Goal: Task Accomplishment & Management: Use online tool/utility

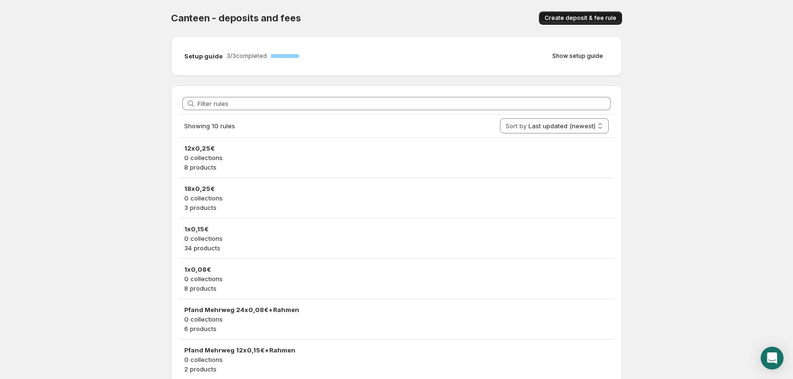
click at [570, 19] on span "Create deposit & fee rule" at bounding box center [581, 18] width 72 height 8
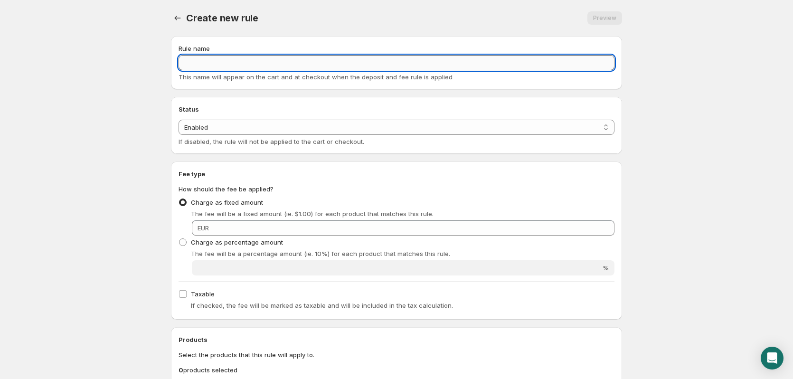
click at [235, 63] on input "Rule name" at bounding box center [396, 62] width 436 height 15
type input "6x0,25€ + Rahmen"
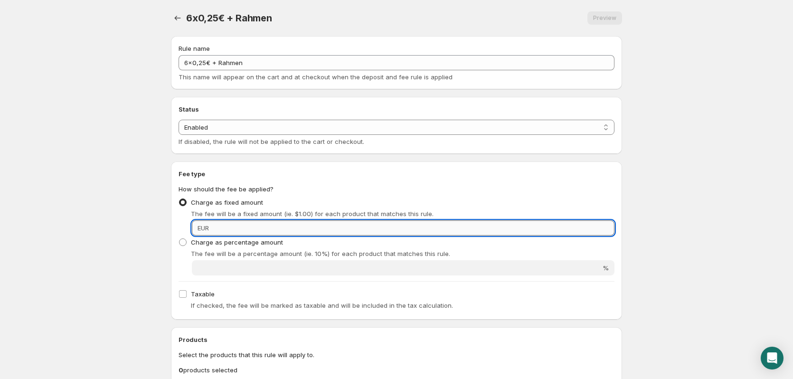
click at [223, 231] on input "Fixed amount" at bounding box center [413, 227] width 403 height 15
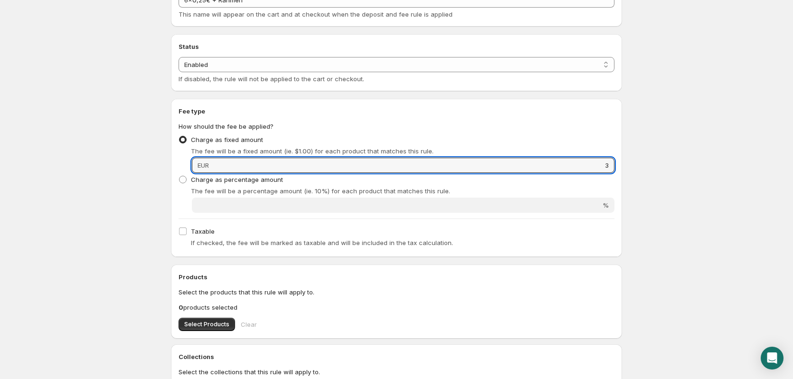
scroll to position [142, 0]
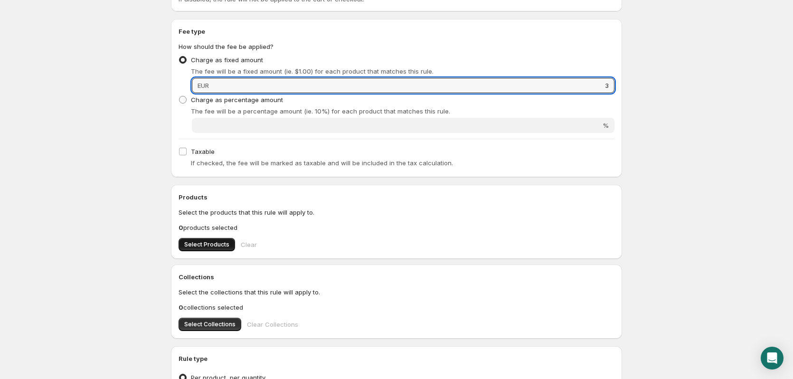
type input "3"
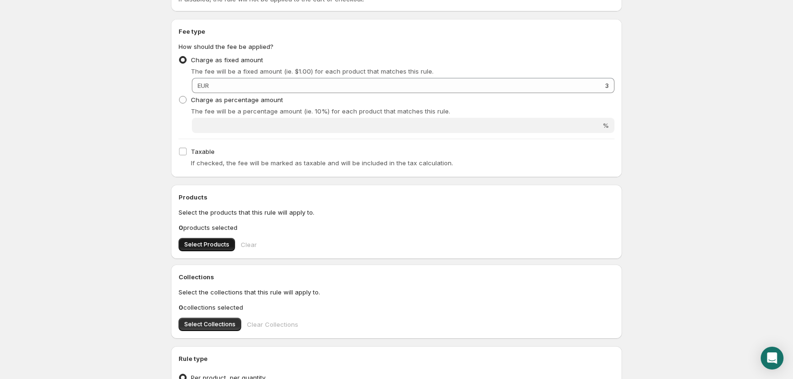
click at [204, 247] on span "Select Products" at bounding box center [206, 245] width 45 height 8
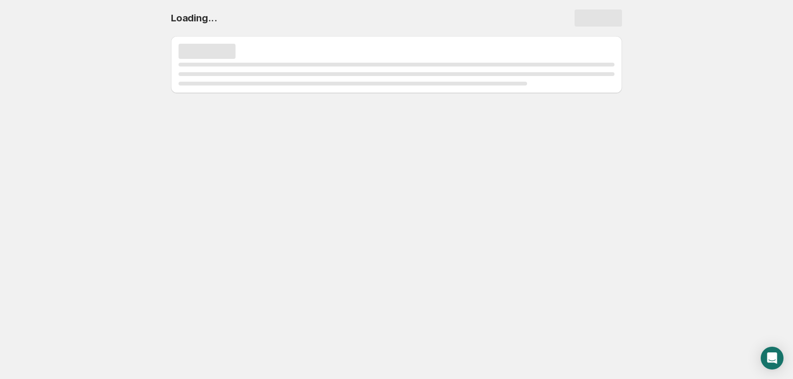
scroll to position [0, 0]
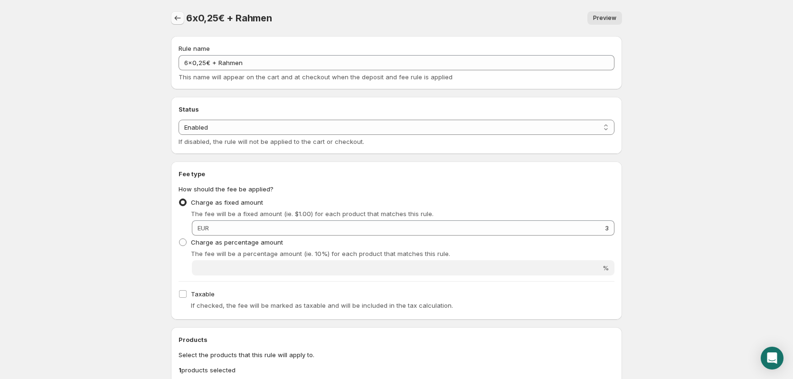
click at [176, 20] on icon "Settings" at bounding box center [177, 17] width 9 height 9
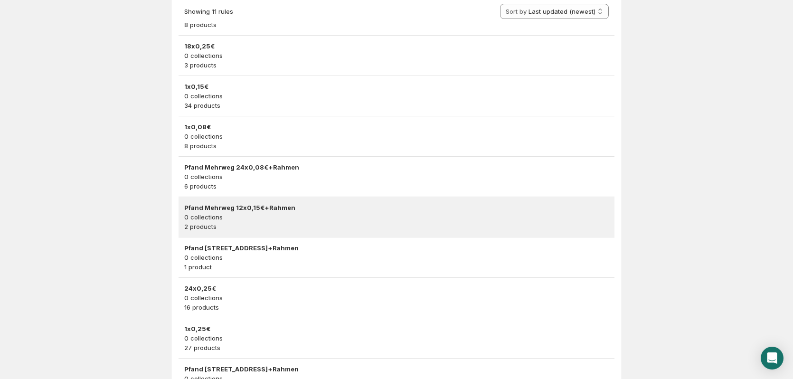
scroll to position [190, 0]
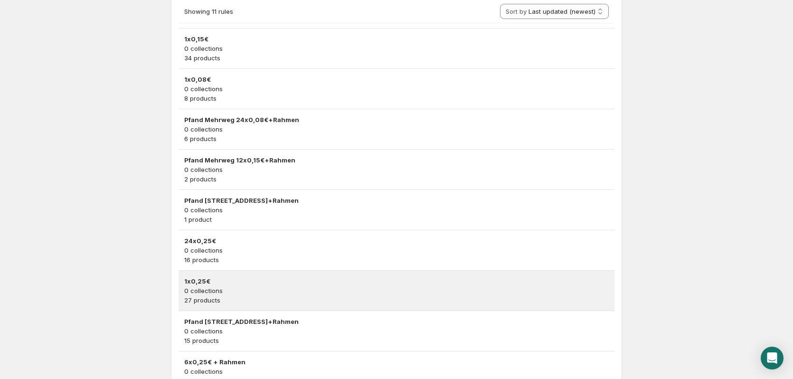
click at [260, 289] on p "0 collections" at bounding box center [396, 290] width 424 height 9
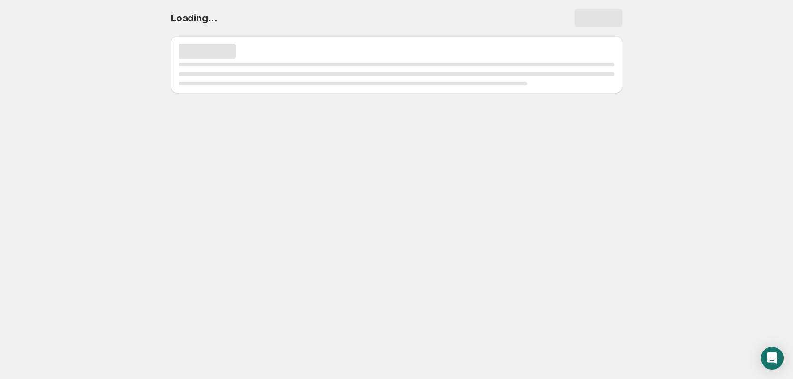
scroll to position [0, 0]
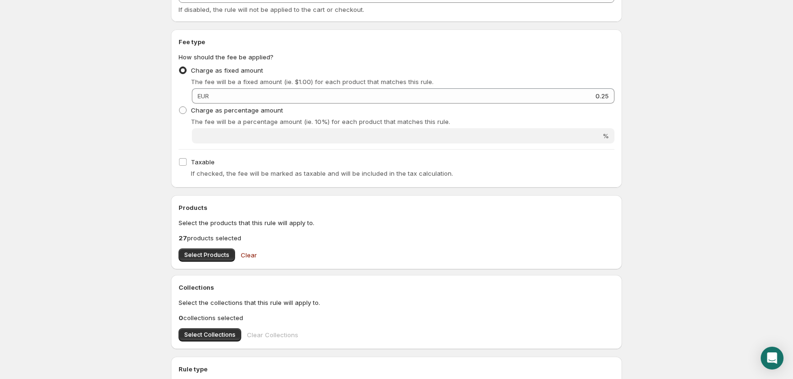
scroll to position [142, 0]
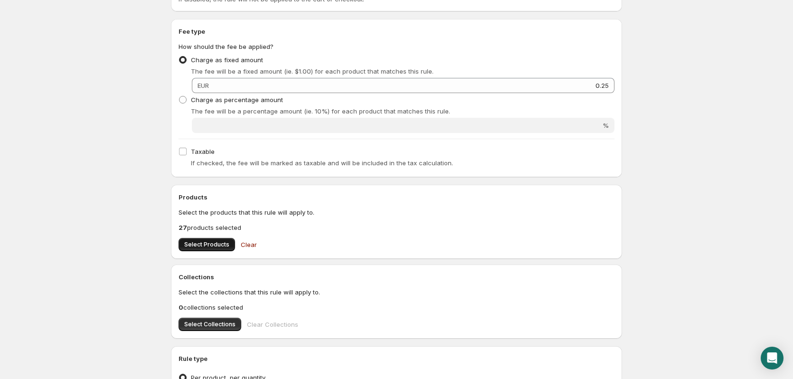
click at [214, 239] on button "Select Products" at bounding box center [206, 244] width 56 height 13
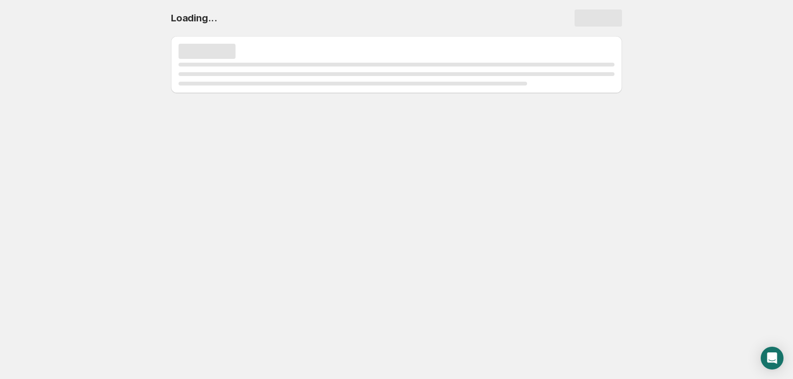
scroll to position [0, 0]
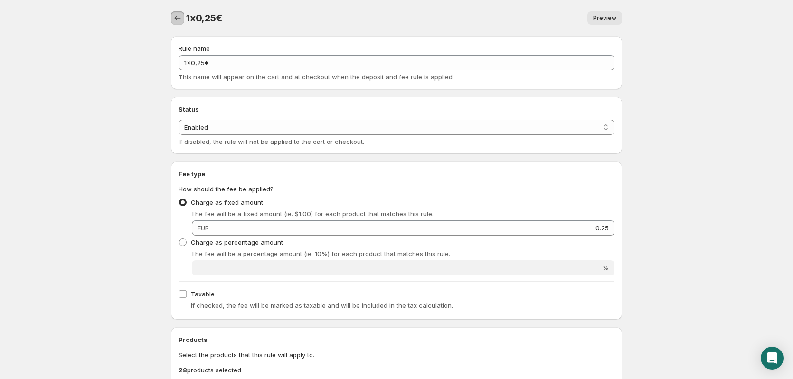
click at [179, 19] on icon "Settings" at bounding box center [177, 17] width 9 height 9
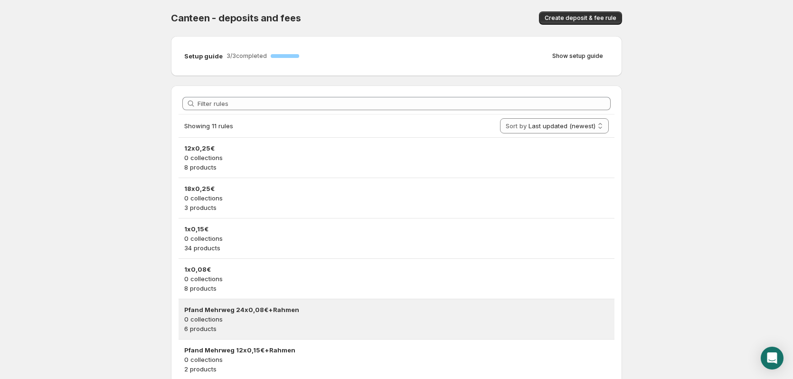
click at [368, 311] on h3 "Pfand Mehrweg 24x0,08€+Rahmen" at bounding box center [396, 309] width 424 height 9
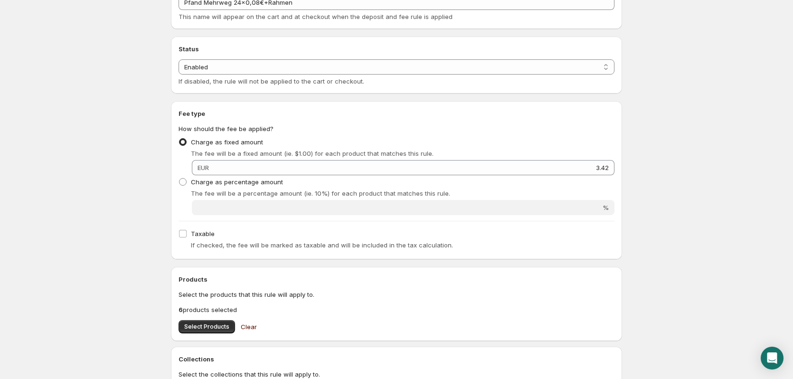
scroll to position [142, 0]
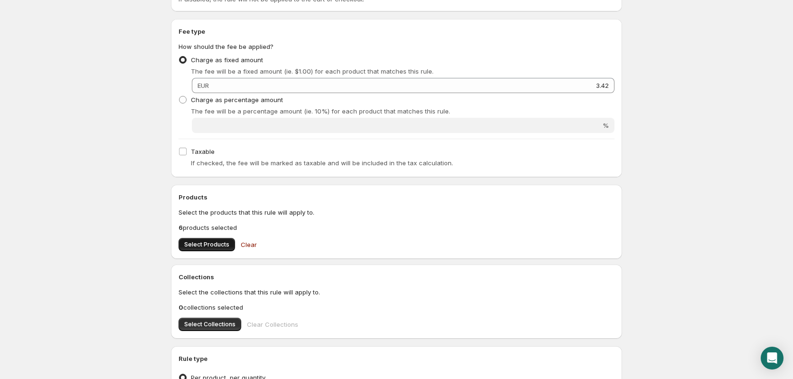
click at [204, 244] on span "Select Products" at bounding box center [206, 245] width 45 height 8
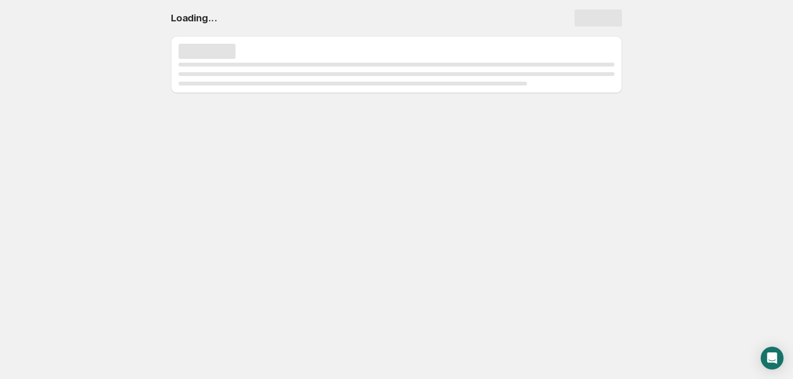
scroll to position [0, 0]
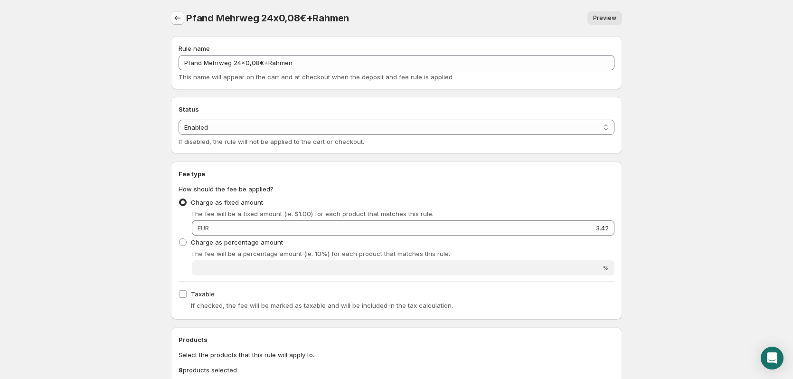
click at [180, 17] on icon "Settings" at bounding box center [177, 17] width 9 height 9
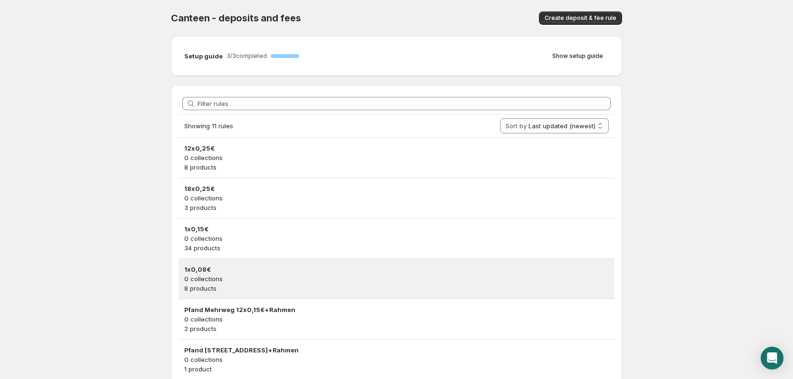
click at [242, 281] on p "0 collections" at bounding box center [396, 278] width 424 height 9
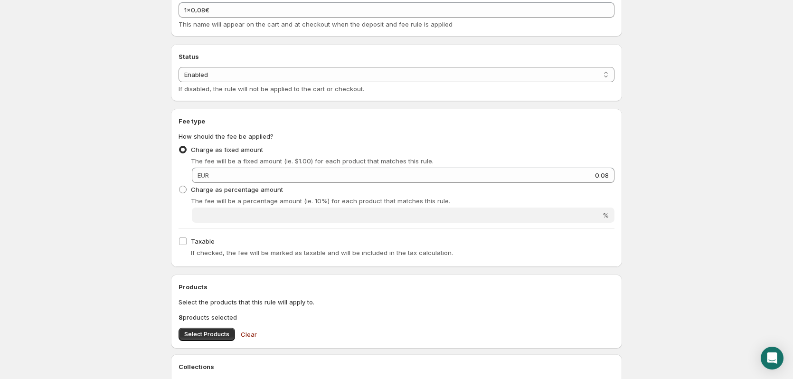
scroll to position [95, 0]
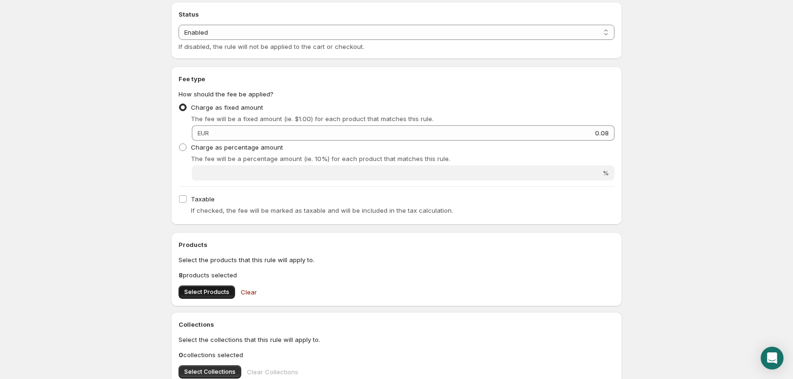
click at [207, 295] on span "Select Products" at bounding box center [206, 292] width 45 height 8
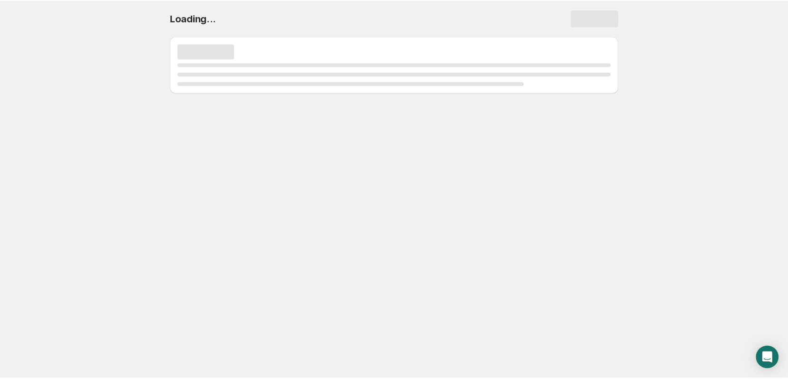
scroll to position [0, 0]
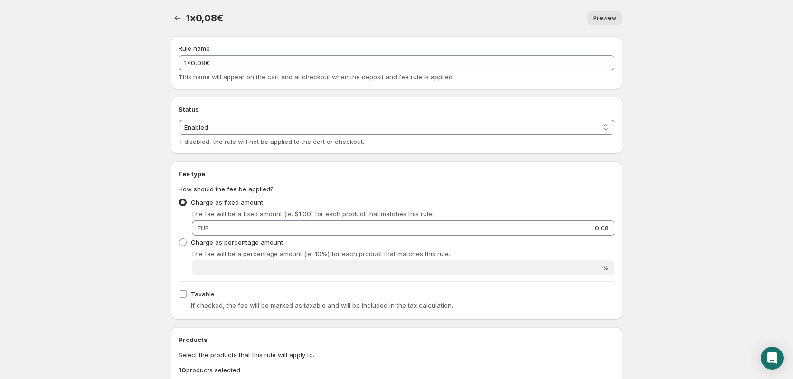
click at [185, 22] on div at bounding box center [178, 17] width 15 height 13
click at [183, 22] on button "Settings" at bounding box center [177, 17] width 13 height 13
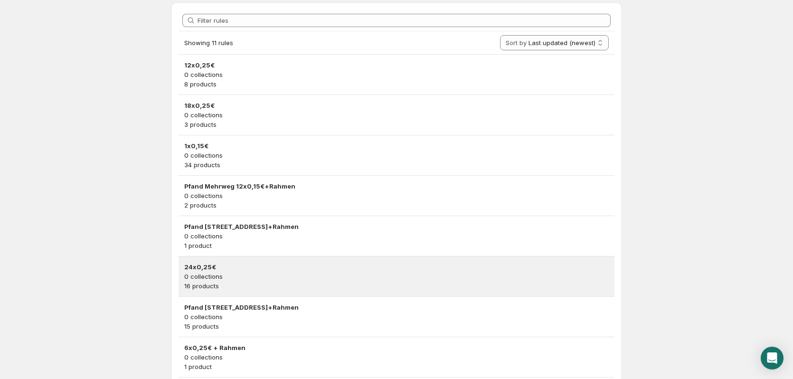
scroll to position [142, 0]
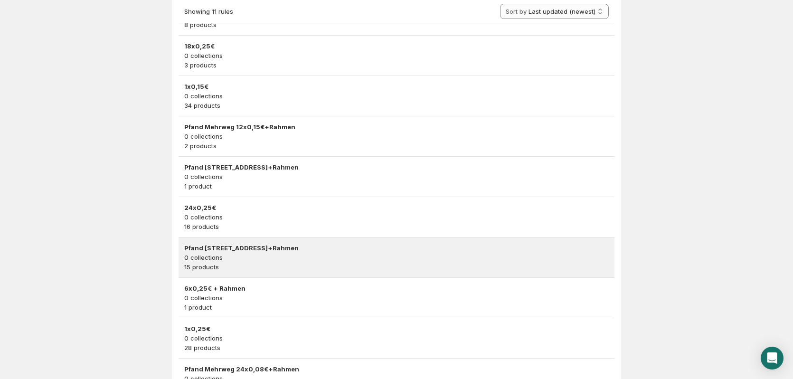
click at [317, 250] on h3 "Pfand [STREET_ADDRESS]+Rahmen" at bounding box center [396, 247] width 424 height 9
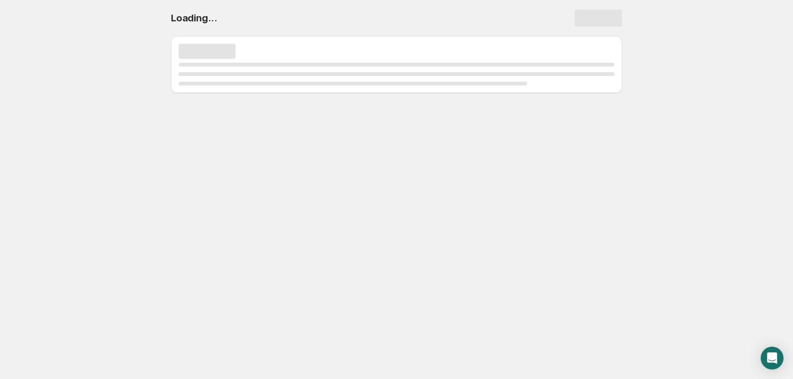
scroll to position [0, 0]
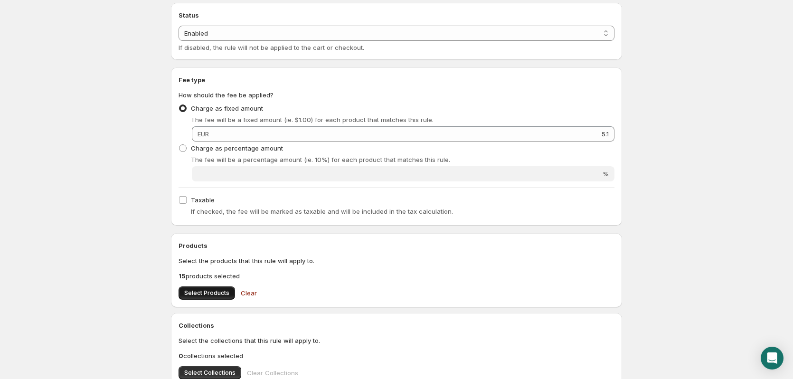
scroll to position [95, 0]
click at [220, 292] on span "Select Products" at bounding box center [206, 292] width 45 height 8
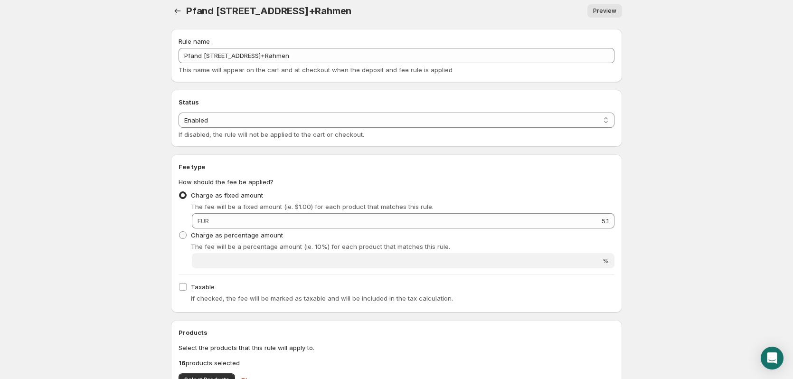
scroll to position [142, 0]
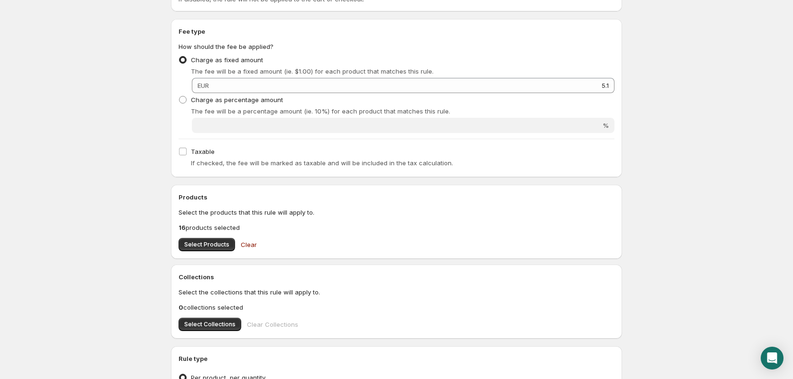
click at [202, 237] on div "Products Select the products that this rule will apply to. 16 products selected…" at bounding box center [396, 221] width 436 height 59
click at [197, 243] on span "Select Products" at bounding box center [206, 245] width 45 height 8
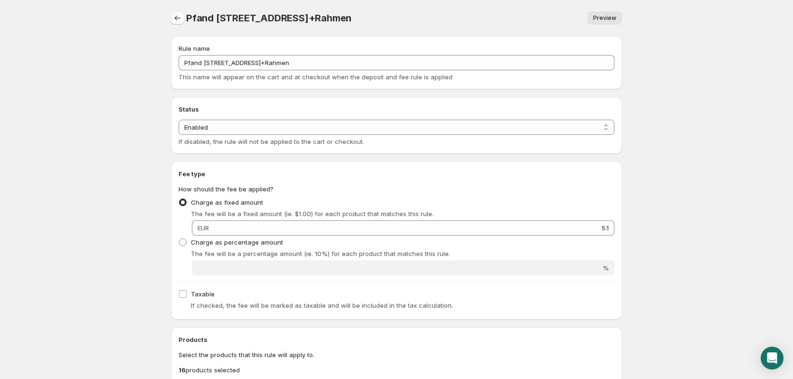
click at [177, 13] on button "Settings" at bounding box center [177, 17] width 13 height 13
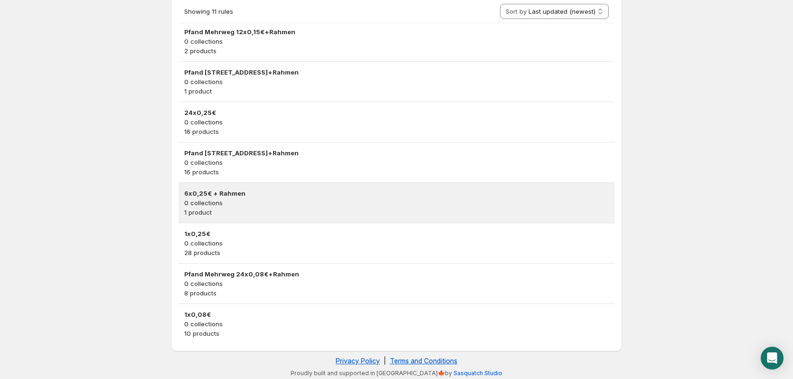
scroll to position [95, 0]
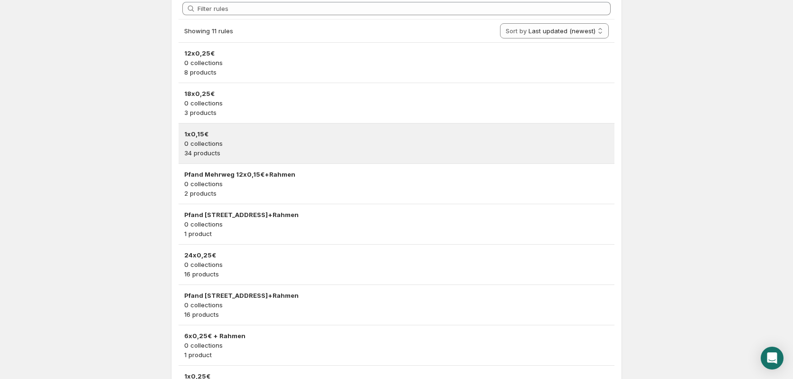
click at [252, 144] on p "0 collections" at bounding box center [396, 143] width 424 height 9
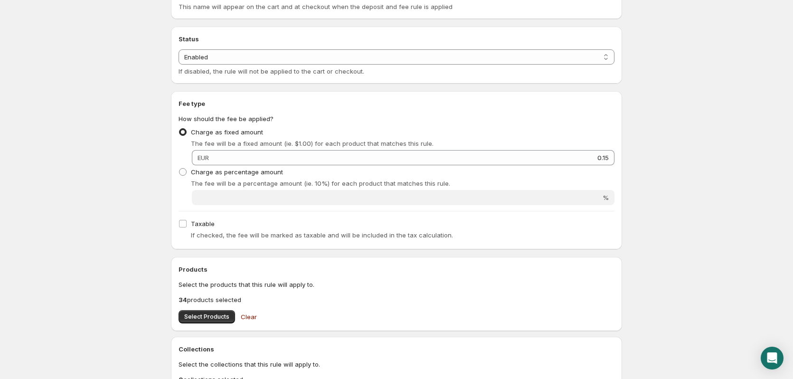
scroll to position [95, 0]
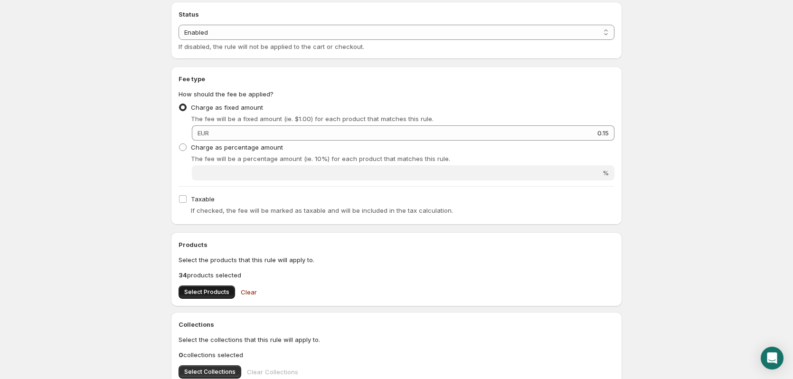
click at [202, 289] on span "Select Products" at bounding box center [206, 292] width 45 height 8
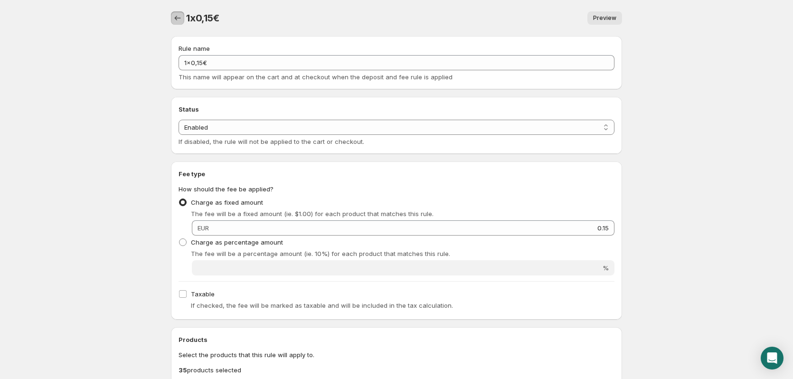
click at [174, 15] on icon "Settings" at bounding box center [177, 17] width 9 height 9
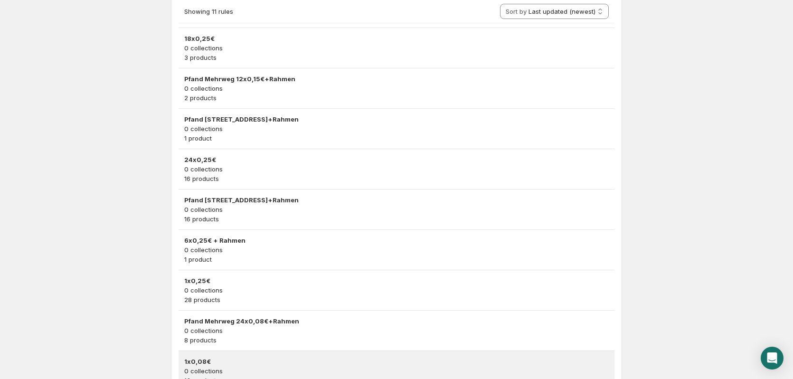
scroll to position [142, 0]
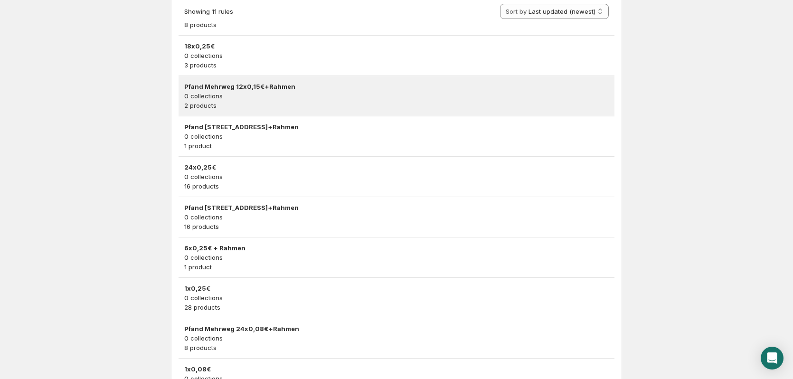
click at [304, 103] on p "2 products" at bounding box center [396, 105] width 424 height 9
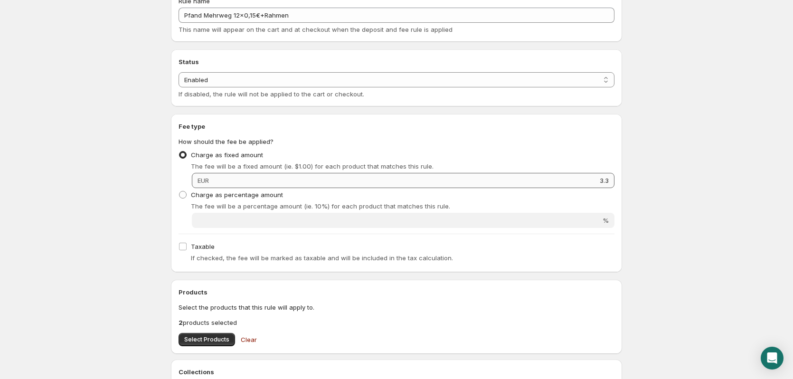
scroll to position [95, 0]
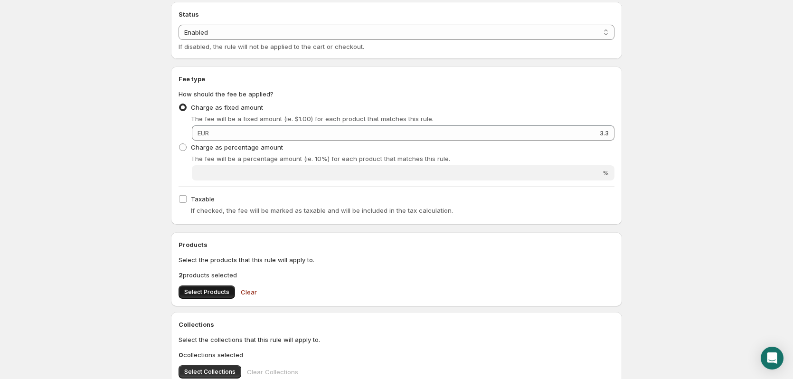
click at [195, 295] on span "Select Products" at bounding box center [206, 292] width 45 height 8
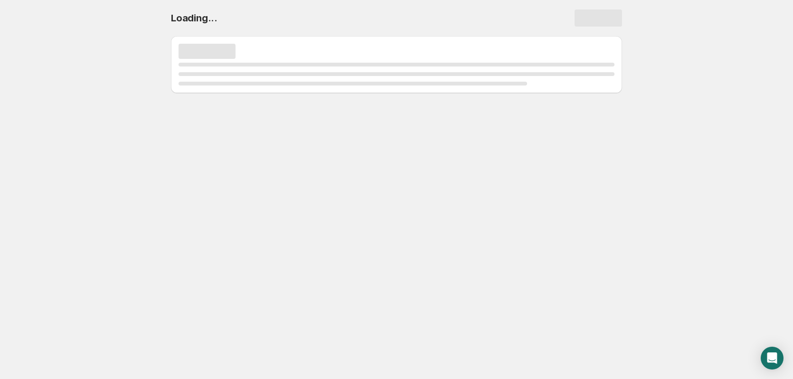
scroll to position [0, 0]
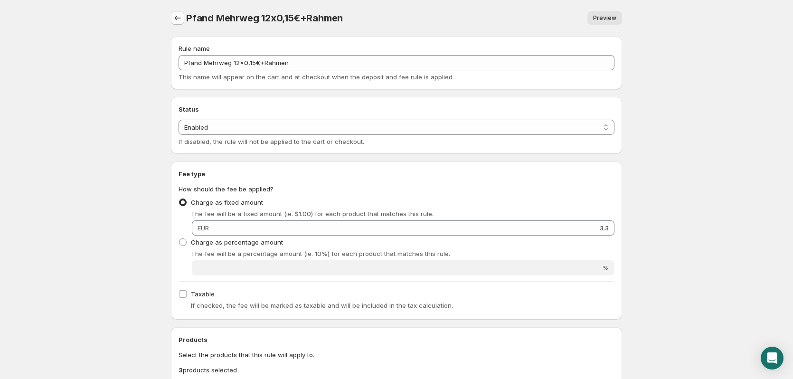
click at [182, 18] on button "Settings" at bounding box center [177, 17] width 13 height 13
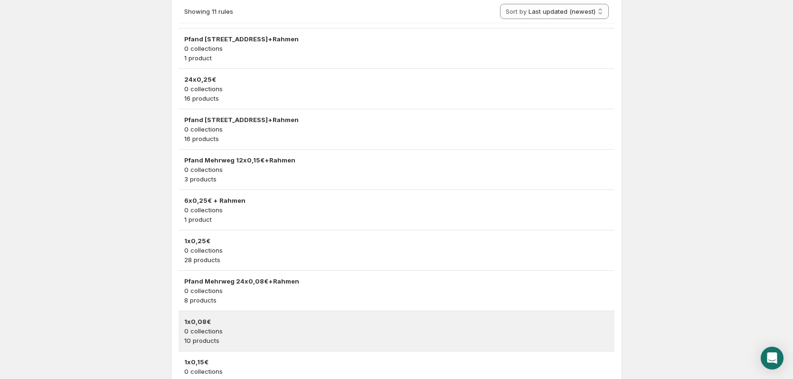
scroll to position [237, 0]
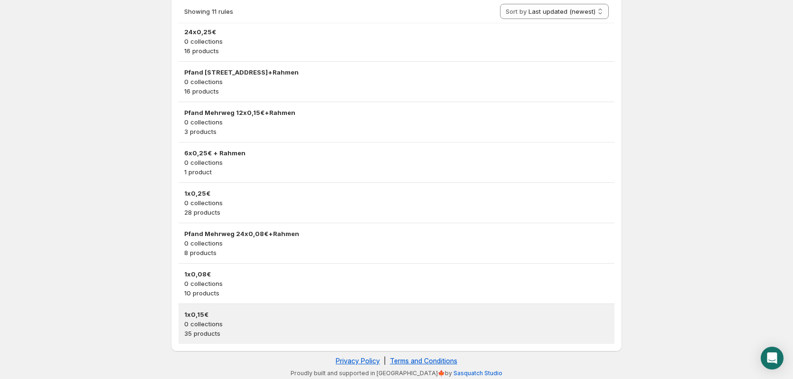
click at [237, 314] on h3 "1x0,15€" at bounding box center [396, 314] width 424 height 9
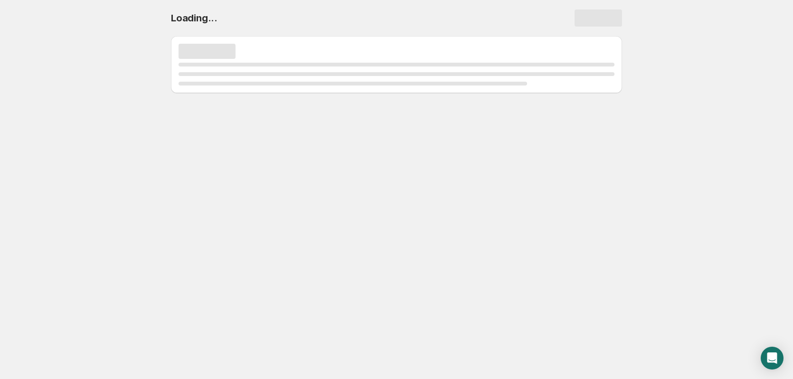
scroll to position [0, 0]
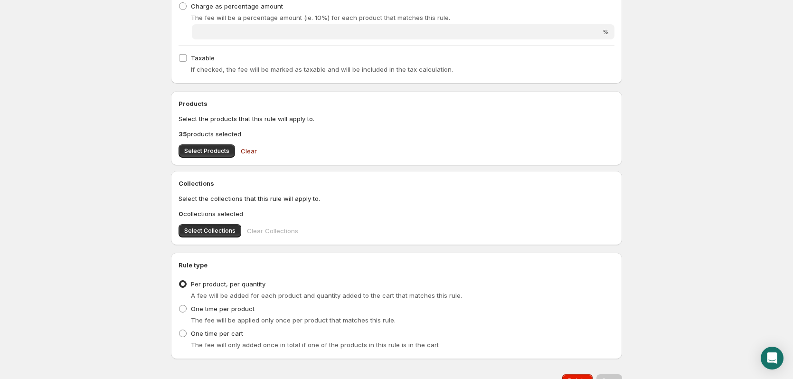
scroll to position [237, 0]
click at [203, 152] on span "Select Products" at bounding box center [206, 150] width 45 height 8
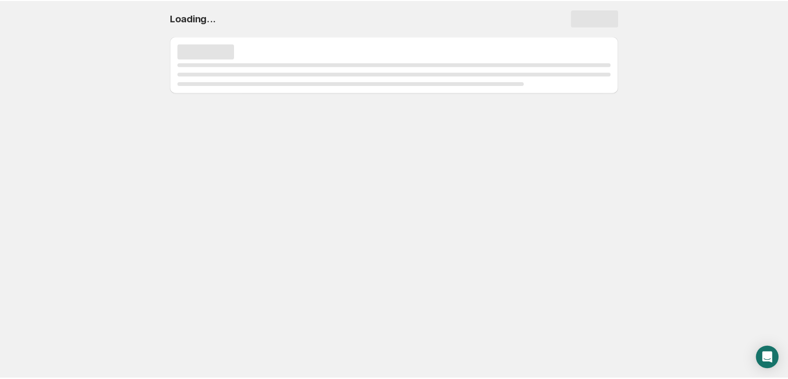
scroll to position [0, 0]
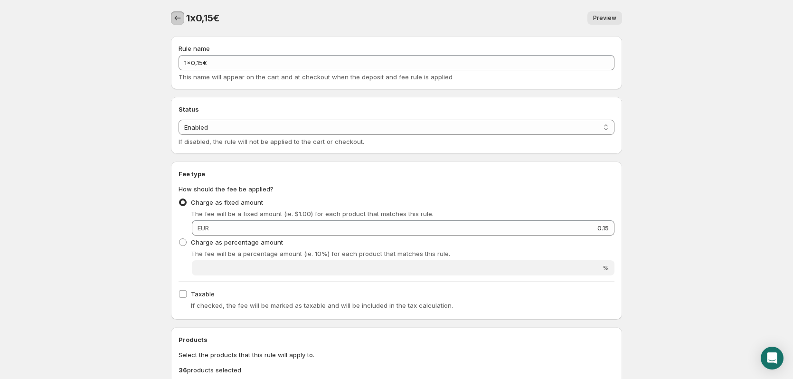
click at [177, 20] on icon "Settings" at bounding box center [177, 17] width 9 height 9
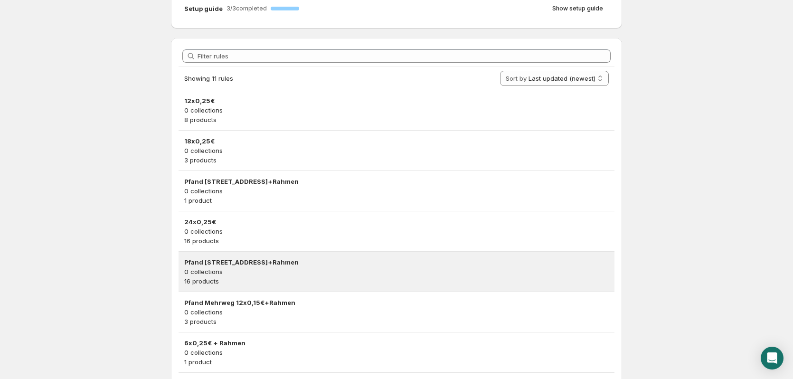
scroll to position [95, 0]
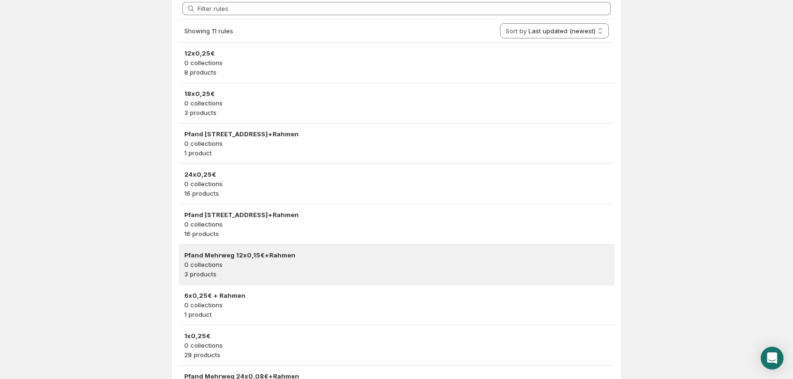
click at [313, 261] on p "0 collections" at bounding box center [396, 264] width 424 height 9
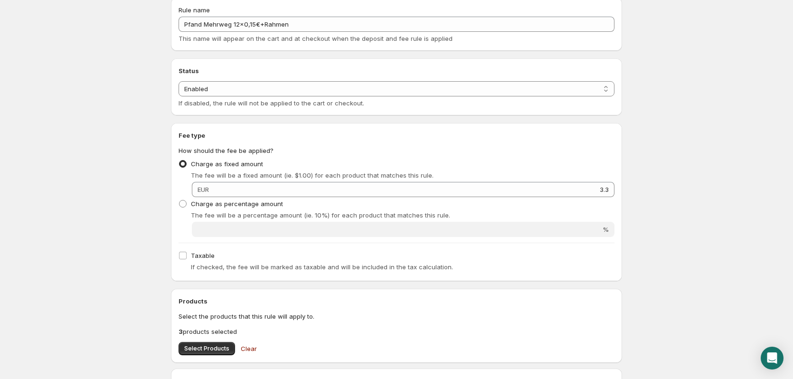
scroll to position [95, 0]
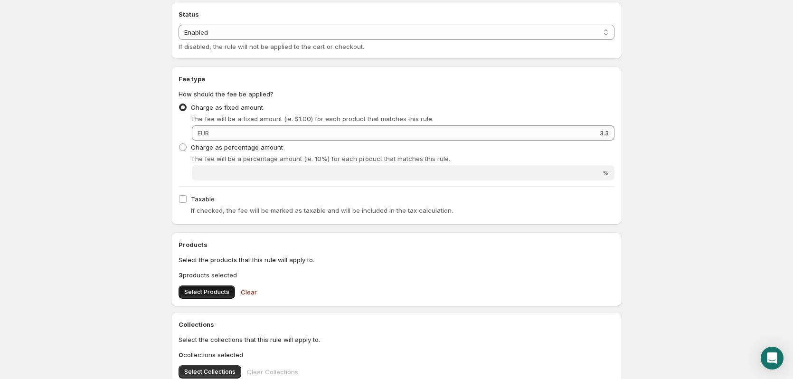
click at [201, 287] on button "Select Products" at bounding box center [206, 291] width 56 height 13
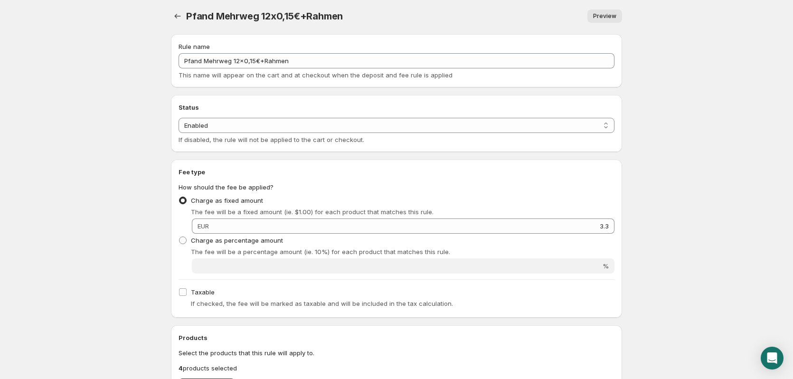
scroll to position [0, 0]
click at [180, 9] on div "Pfand Mehrweg 12x0,15€+Rahmen. This page is ready Pfand Mehrweg 12x0,15€+Rahmen…" at bounding box center [396, 18] width 451 height 36
click at [176, 20] on icon "Settings" at bounding box center [177, 17] width 9 height 9
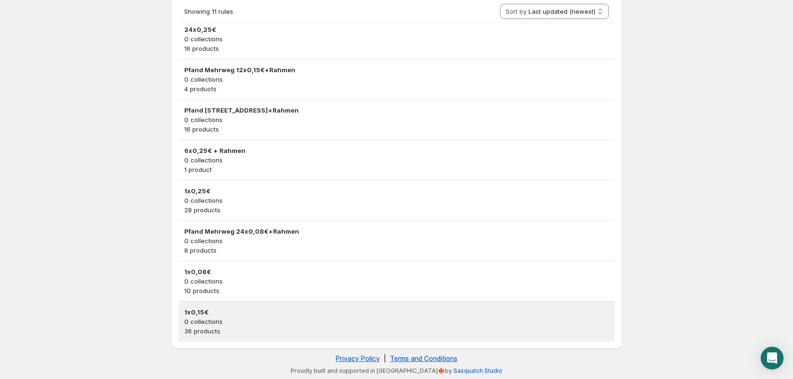
scroll to position [240, 0]
click at [284, 330] on p "36 products" at bounding box center [396, 330] width 424 height 9
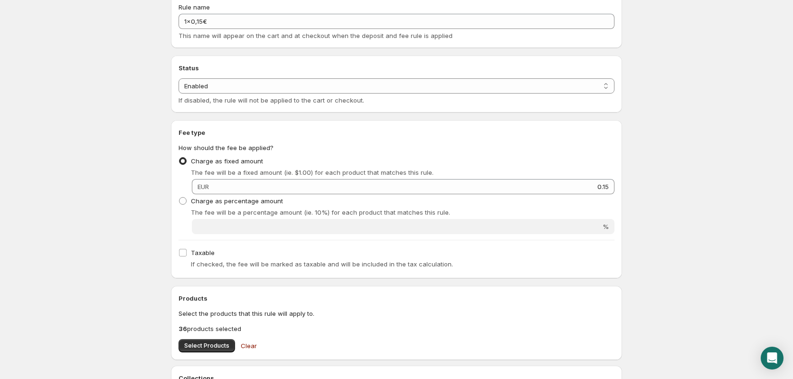
scroll to position [95, 0]
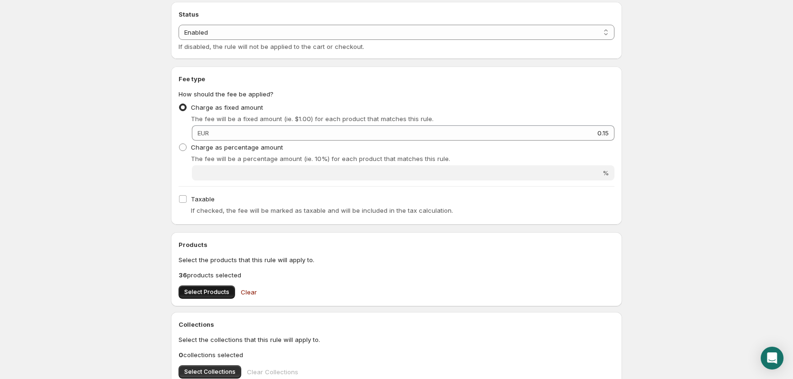
click at [188, 290] on span "Select Products" at bounding box center [206, 292] width 45 height 8
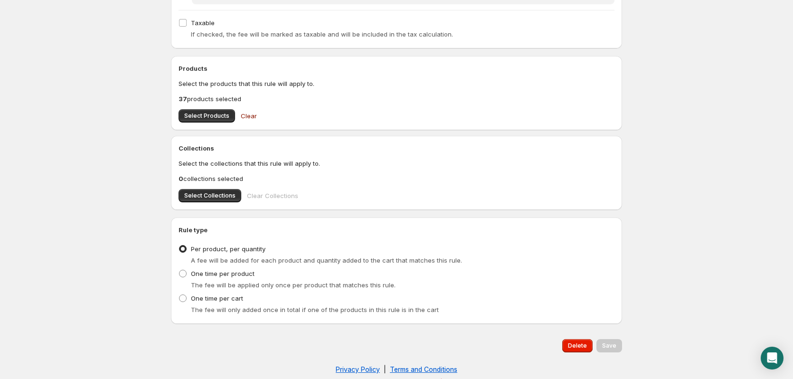
scroll to position [282, 0]
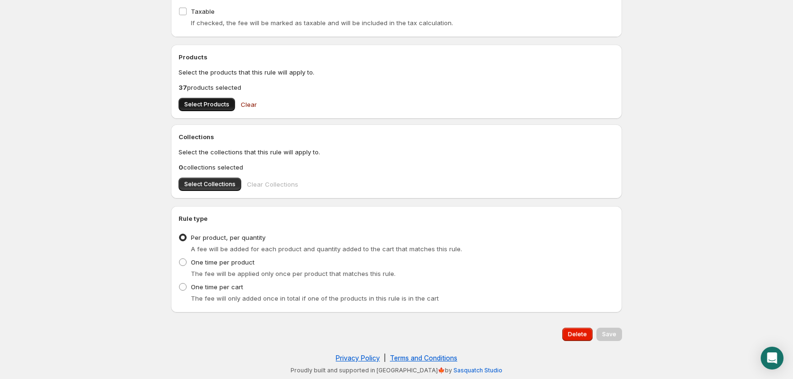
click at [189, 98] on button "Select Products" at bounding box center [206, 104] width 56 height 13
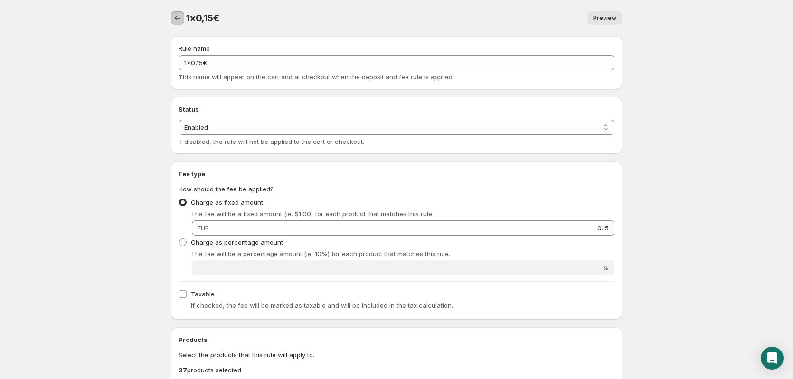
click at [181, 22] on icon "Settings" at bounding box center [177, 17] width 9 height 9
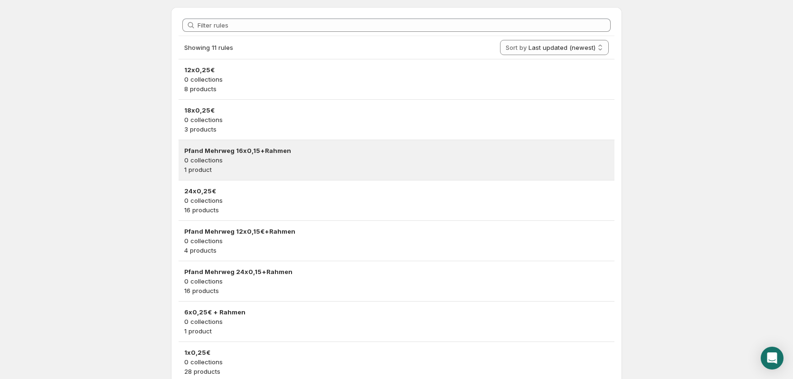
scroll to position [95, 0]
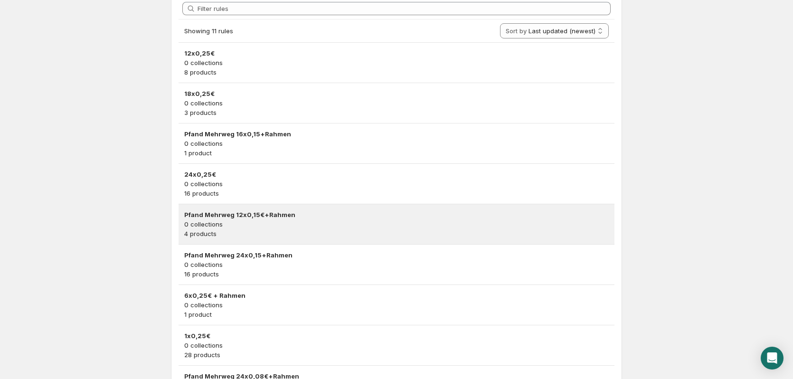
click at [293, 219] on h3 "Pfand Mehrweg 12x0,15€+Rahmen" at bounding box center [396, 214] width 424 height 9
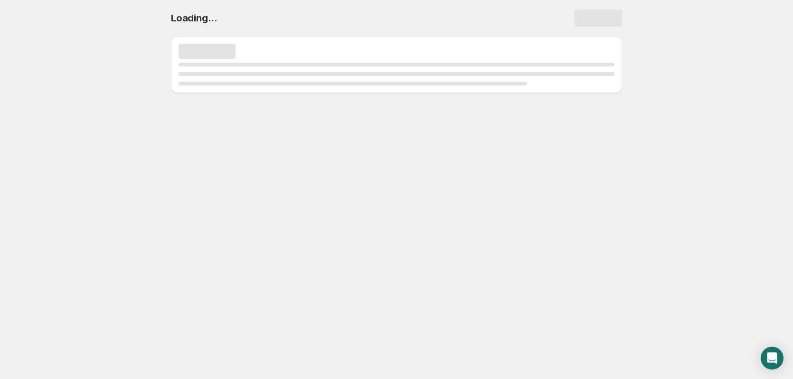
scroll to position [0, 0]
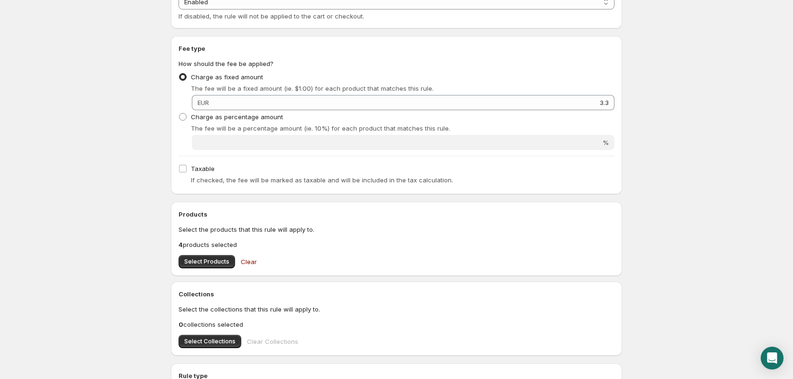
scroll to position [142, 0]
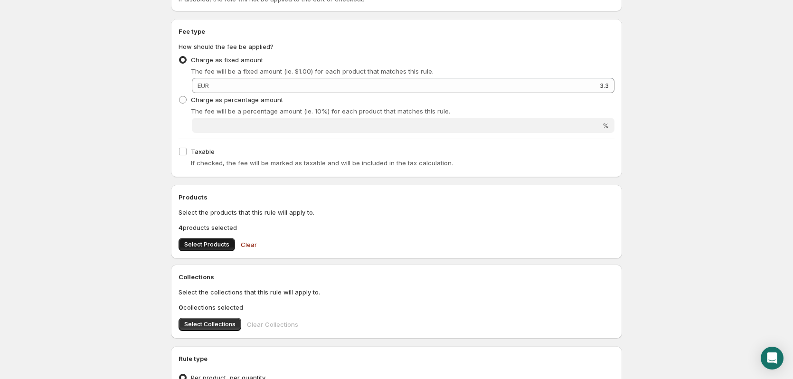
click at [197, 246] on span "Select Products" at bounding box center [206, 245] width 45 height 8
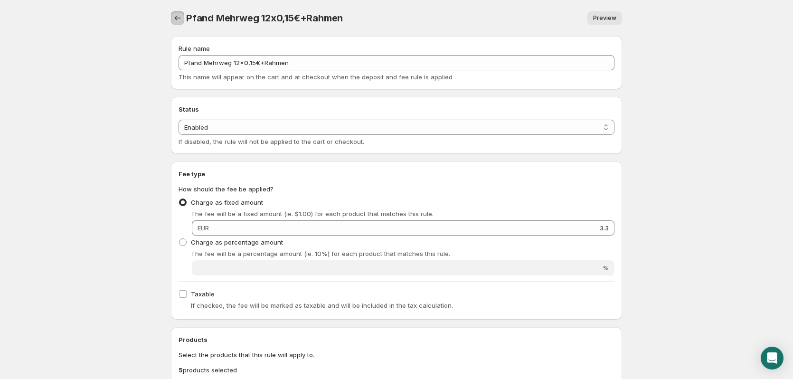
click at [178, 23] on button "Settings" at bounding box center [177, 17] width 13 height 13
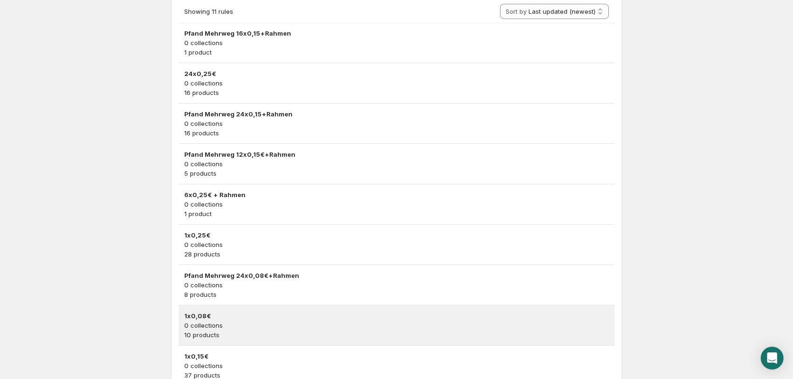
scroll to position [237, 0]
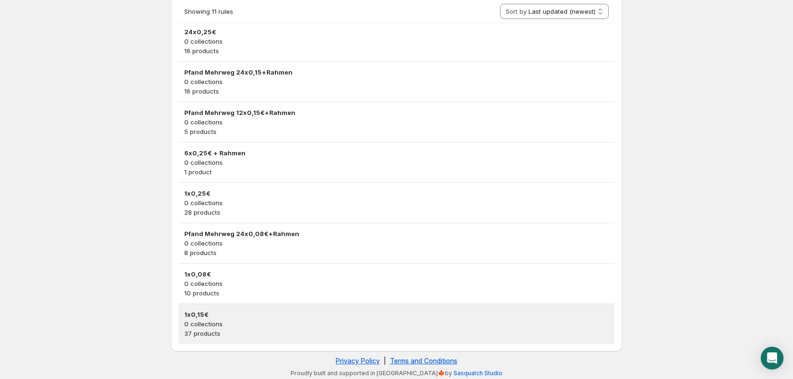
click at [272, 326] on p "0 collections" at bounding box center [396, 323] width 424 height 9
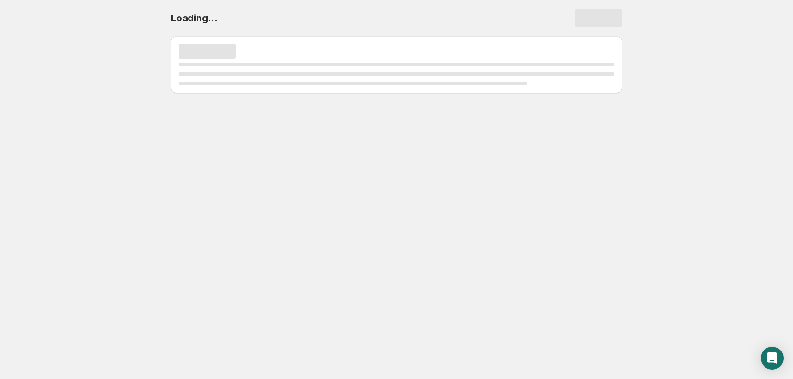
scroll to position [0, 0]
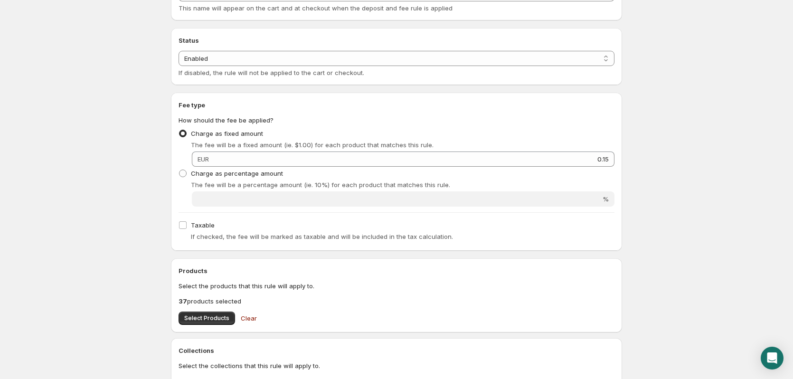
scroll to position [95, 0]
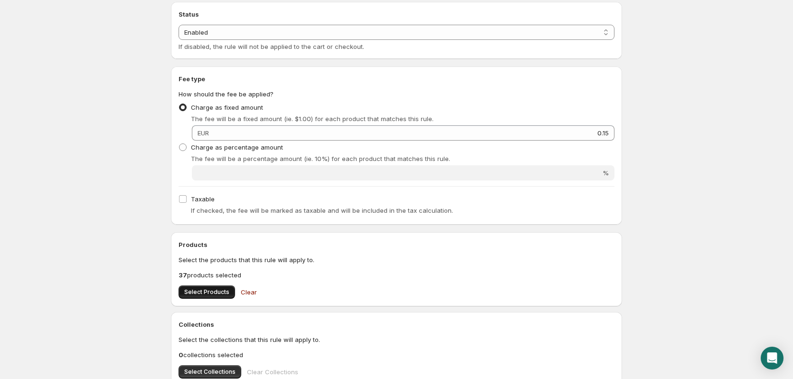
click at [198, 288] on button "Select Products" at bounding box center [206, 291] width 56 height 13
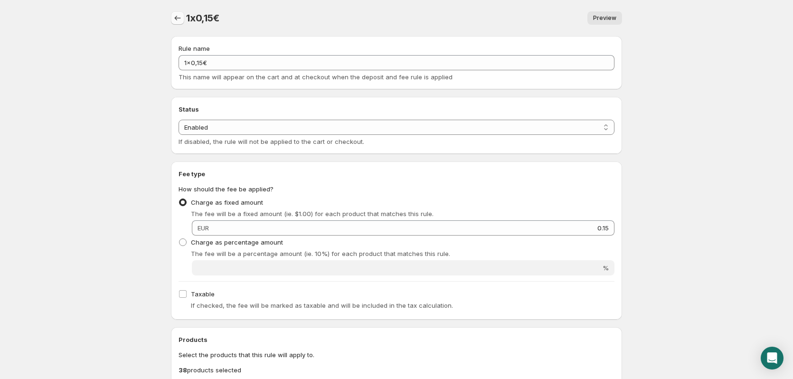
click at [183, 18] on button "Settings" at bounding box center [177, 17] width 13 height 13
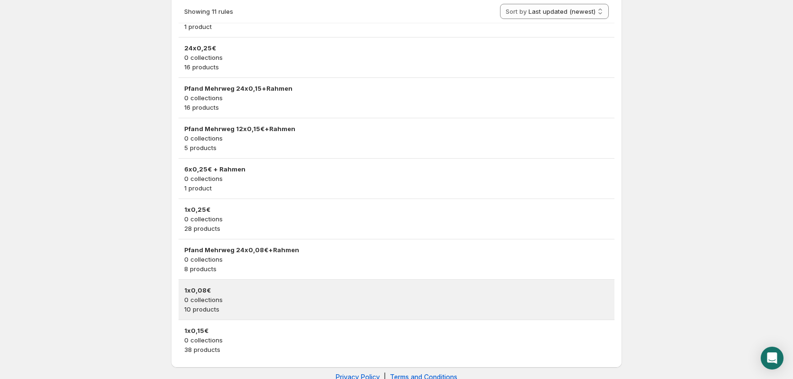
scroll to position [240, 0]
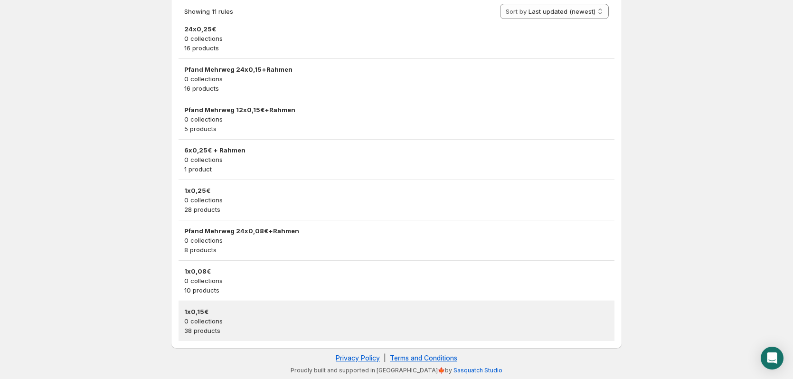
click at [236, 319] on p "0 collections" at bounding box center [396, 320] width 424 height 9
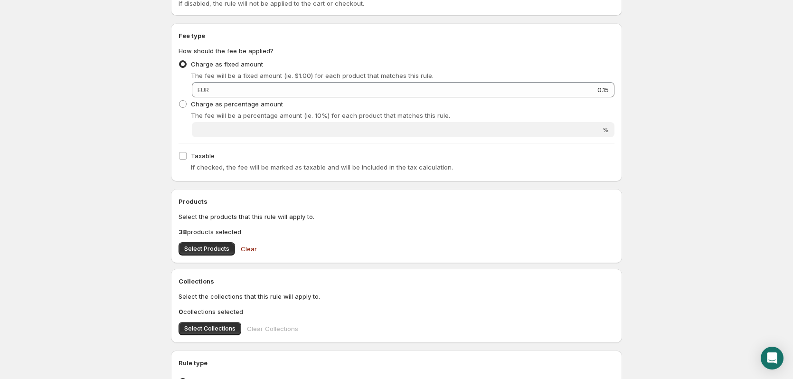
scroll to position [142, 0]
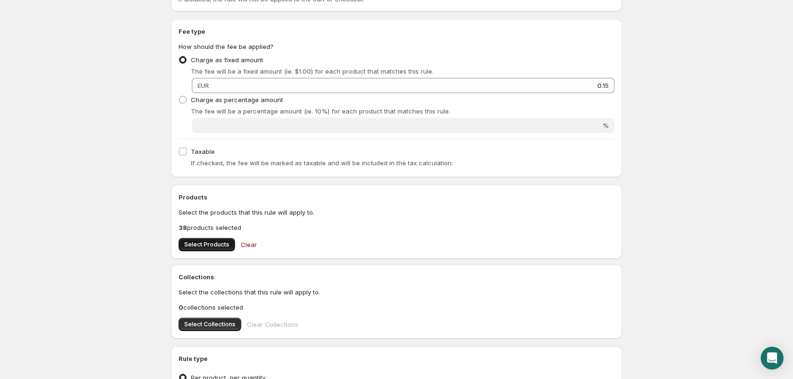
click at [197, 245] on span "Select Products" at bounding box center [206, 245] width 45 height 8
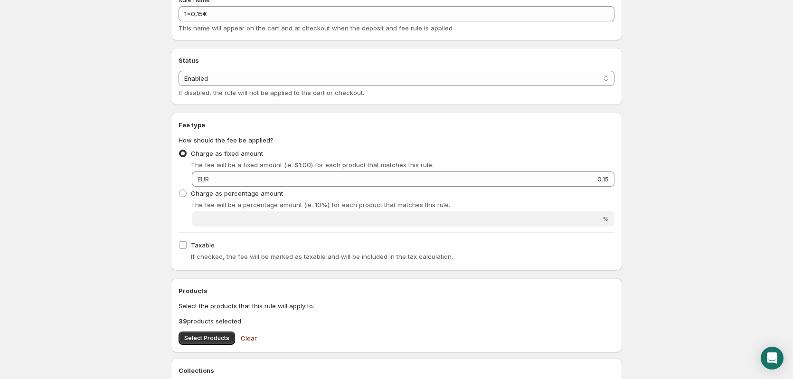
scroll to position [0, 0]
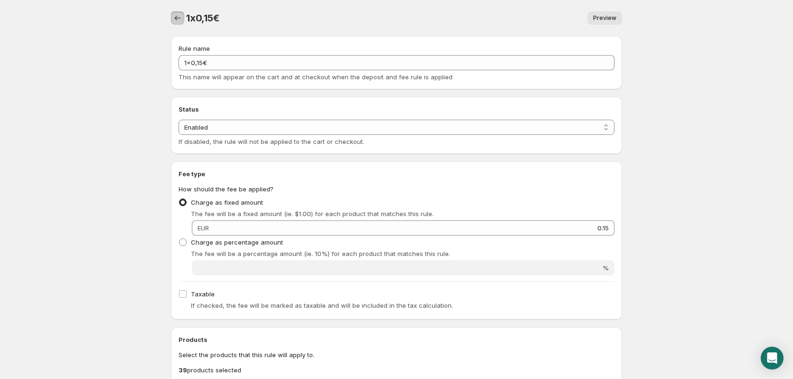
click at [175, 21] on icon "Settings" at bounding box center [177, 17] width 9 height 9
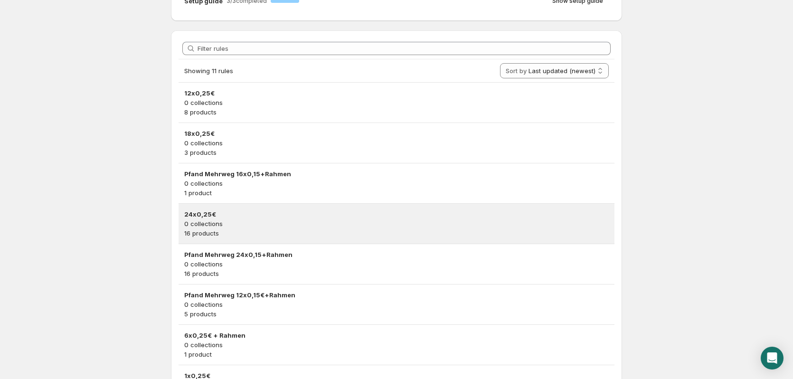
scroll to position [95, 0]
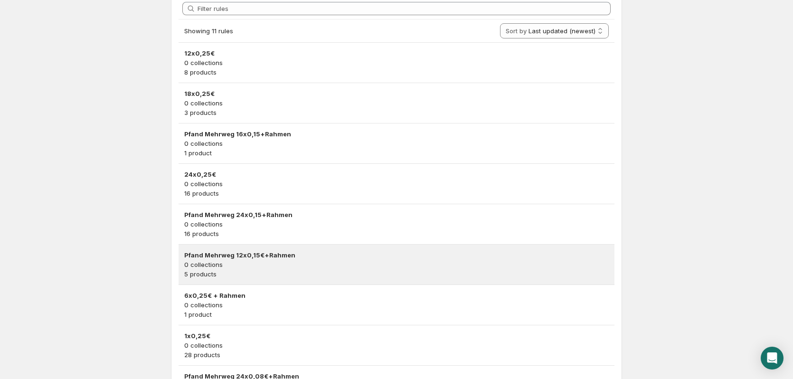
click at [261, 250] on div "Pfand Mehrweg 12x0,15€+Rahmen 0 collections 5 products" at bounding box center [396, 264] width 436 height 40
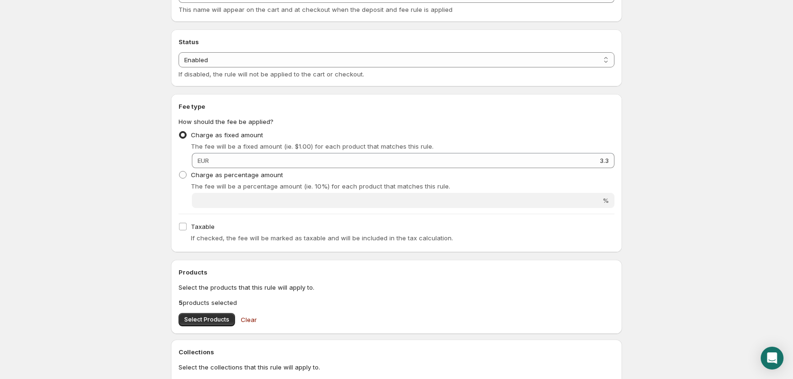
scroll to position [142, 0]
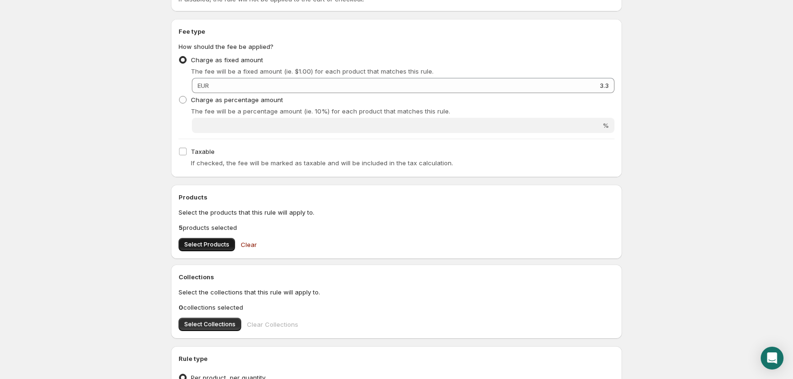
click at [206, 246] on span "Select Products" at bounding box center [206, 245] width 45 height 8
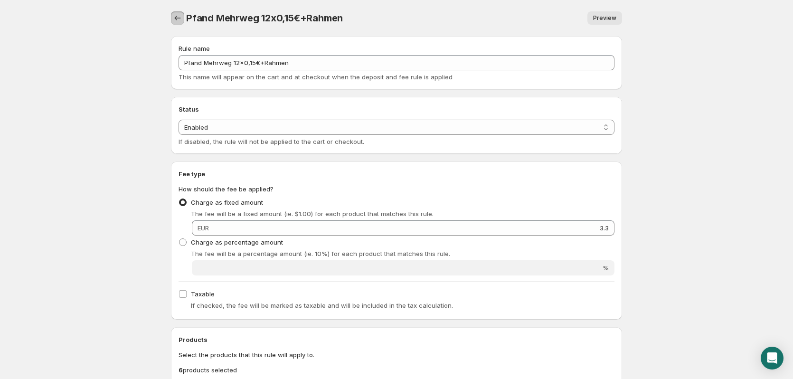
click at [174, 13] on button "Settings" at bounding box center [177, 17] width 13 height 13
